Goal: Information Seeking & Learning: Understand process/instructions

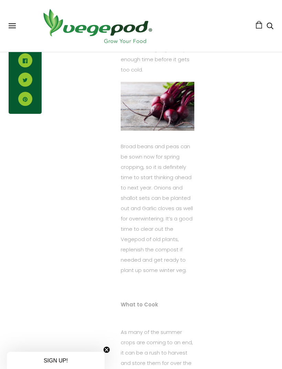
scroll to position [900, 0]
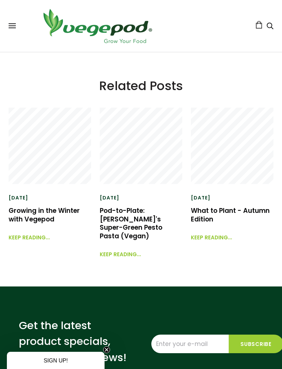
scroll to position [894, 0]
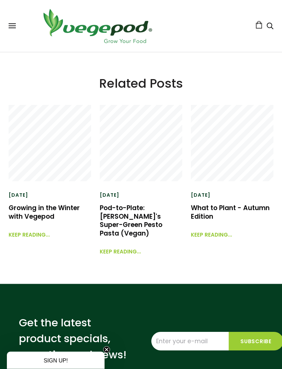
click at [17, 204] on link "Growing in the Winter with Vegepod" at bounding box center [44, 213] width 71 height 18
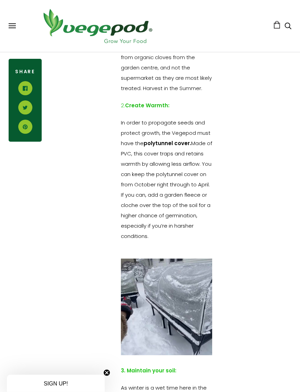
scroll to position [969, 0]
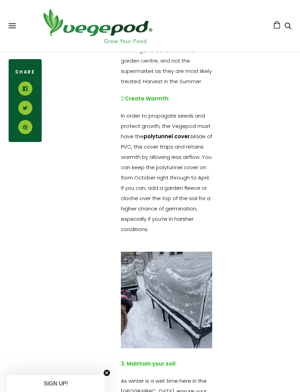
click at [205, 321] on img at bounding box center [166, 300] width 91 height 96
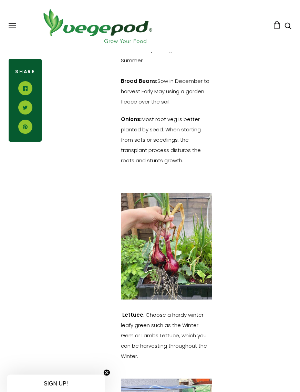
click at [11, 24] on span at bounding box center [12, 23] width 7 height 1
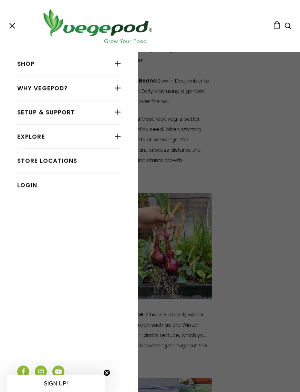
click at [33, 132] on link "Explore" at bounding box center [68, 136] width 103 height 13
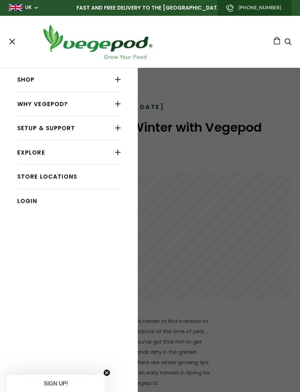
click at [34, 153] on link "Explore" at bounding box center [68, 152] width 103 height 13
click at [115, 153] on div at bounding box center [118, 152] width 6 height 9
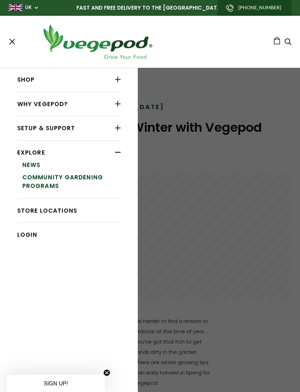
click at [116, 128] on div at bounding box center [118, 128] width 6 height 9
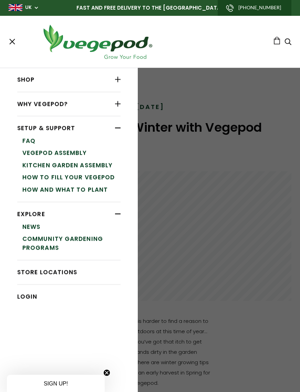
click at [41, 185] on link "How and What to Plant" at bounding box center [71, 190] width 98 height 12
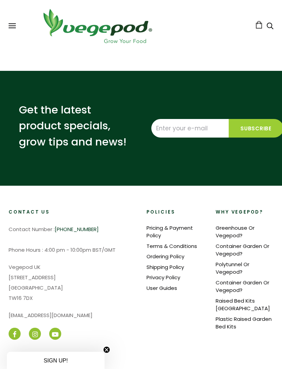
scroll to position [1739, 0]
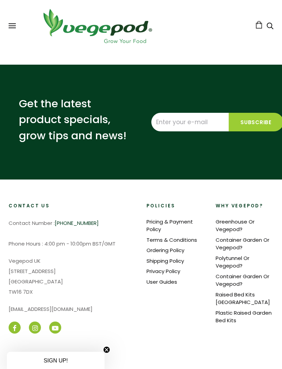
click at [155, 278] on link "User Guides" at bounding box center [162, 281] width 31 height 7
